Goal: Transaction & Acquisition: Purchase product/service

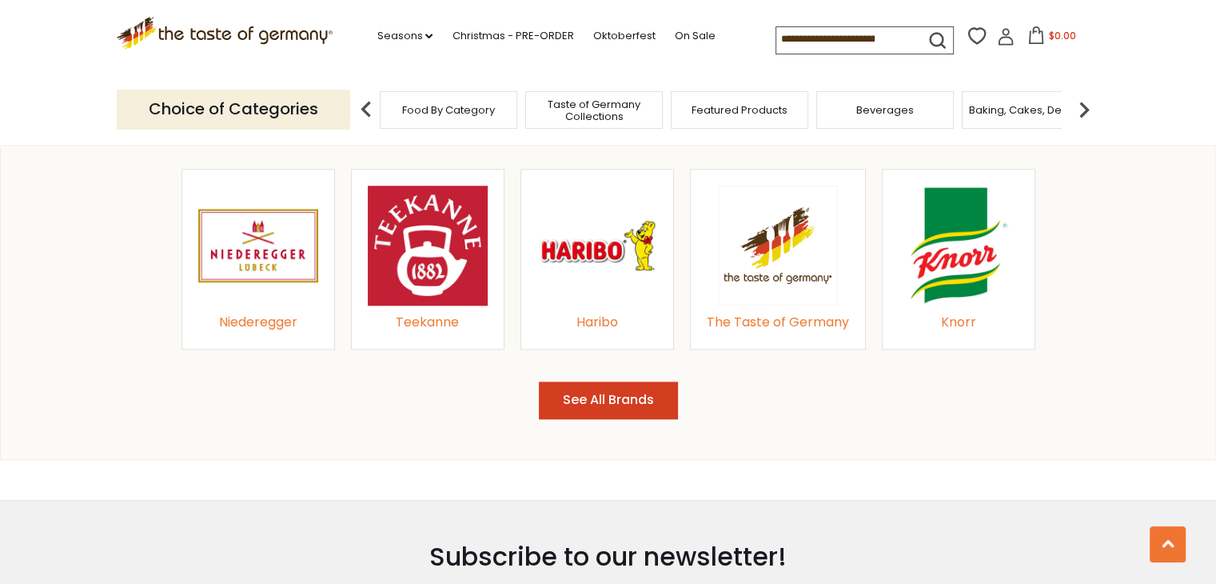
scroll to position [1760, 0]
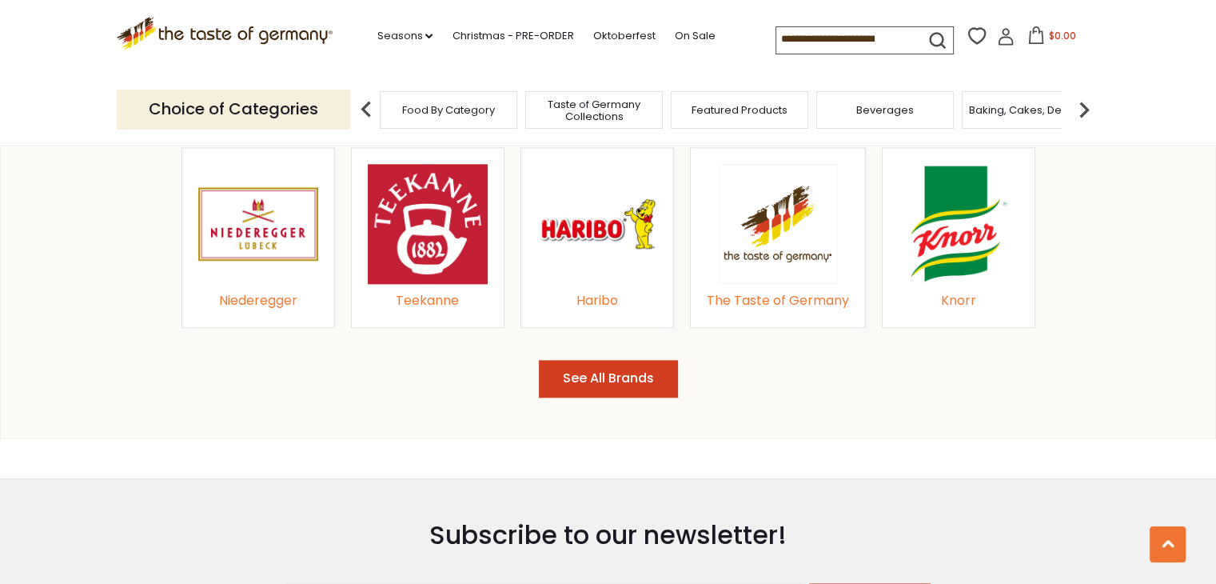
click at [995, 276] on img at bounding box center [959, 224] width 120 height 120
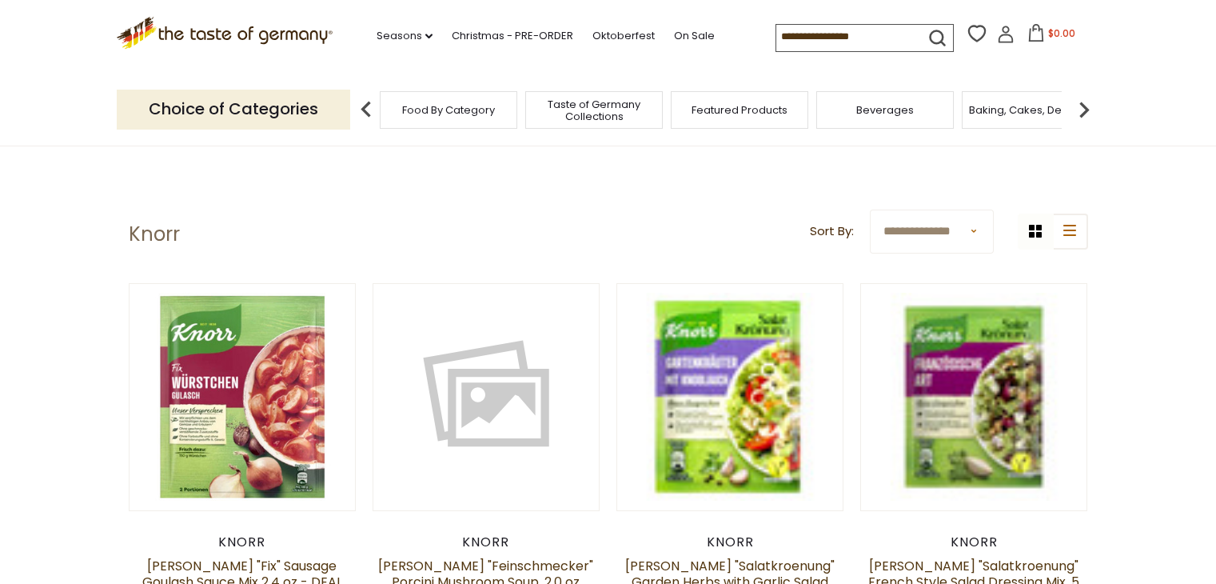
click at [961, 302] on link at bounding box center [974, 397] width 190 height 190
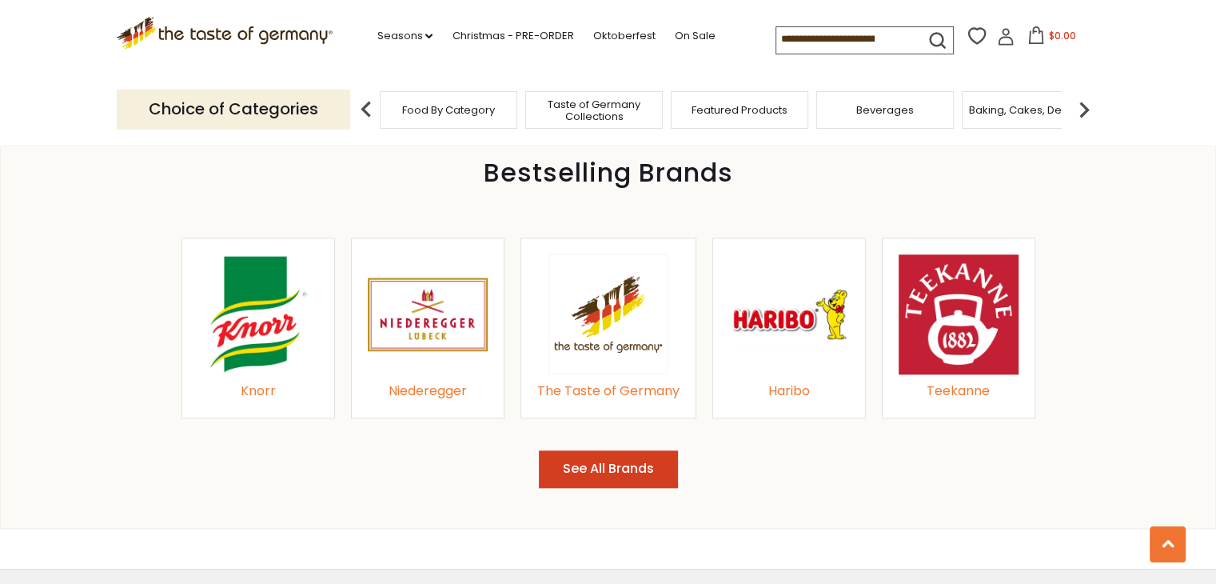
scroll to position [1680, 0]
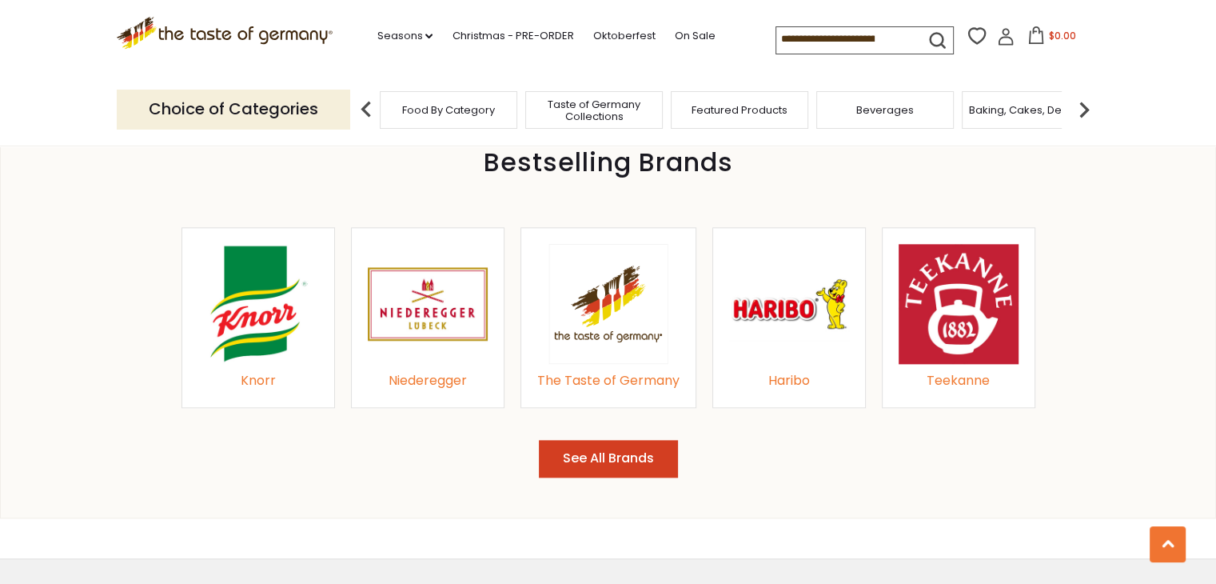
click at [264, 317] on img at bounding box center [258, 304] width 120 height 120
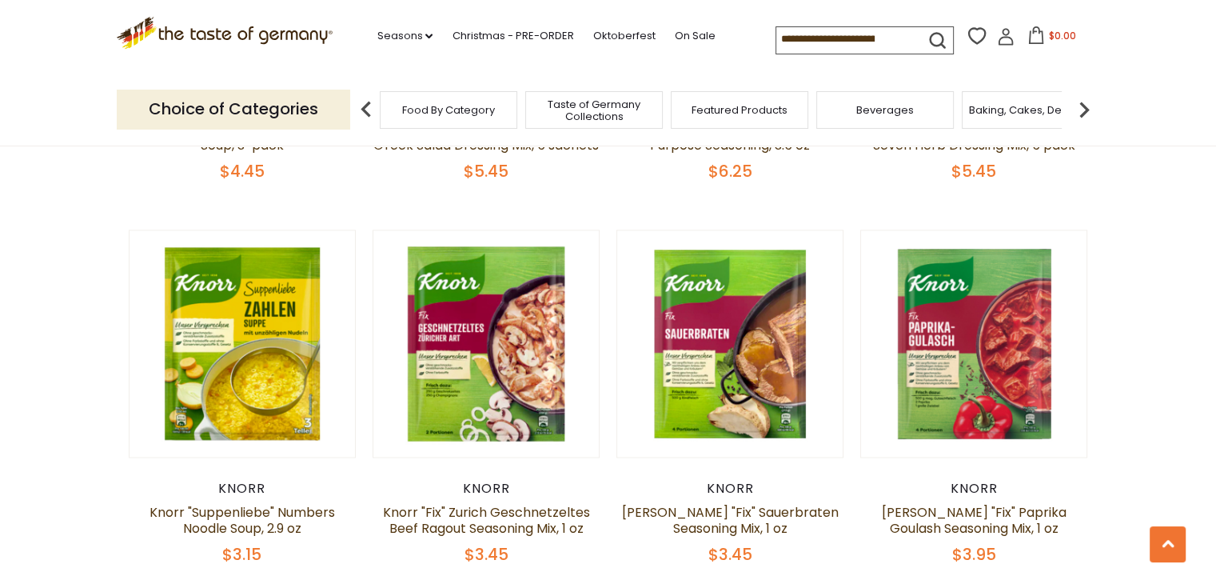
scroll to position [2479, 0]
